Goal: Information Seeking & Learning: Learn about a topic

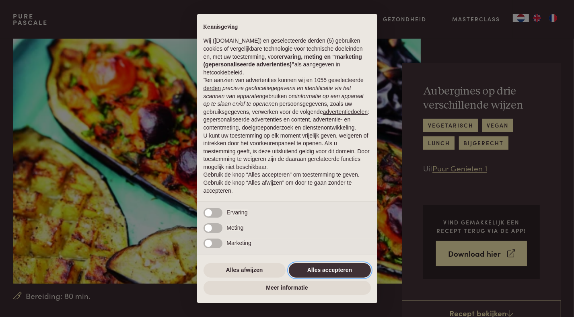
click at [328, 270] on button "Alles accepteren" at bounding box center [330, 270] width 82 height 14
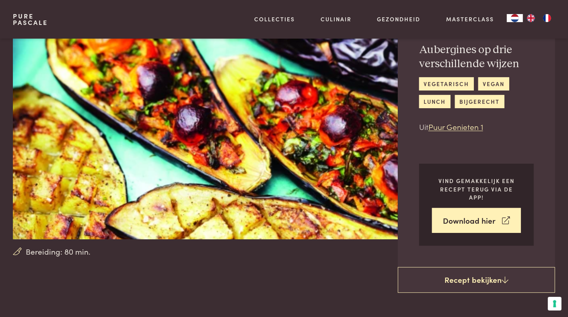
scroll to position [40, 0]
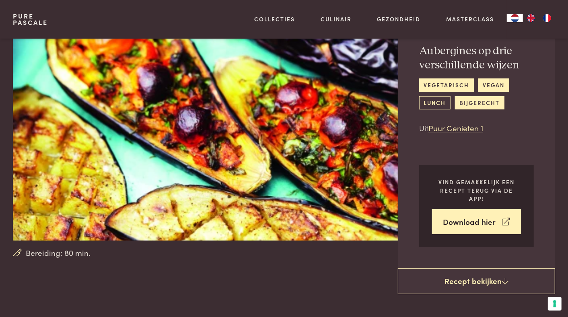
click at [443, 104] on link "lunch" at bounding box center [434, 102] width 31 height 13
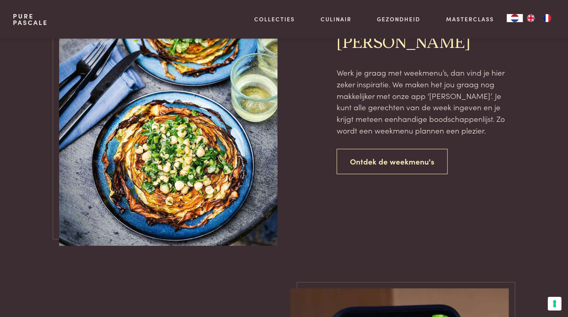
scroll to position [1770, 0]
